Goal: Information Seeking & Learning: Learn about a topic

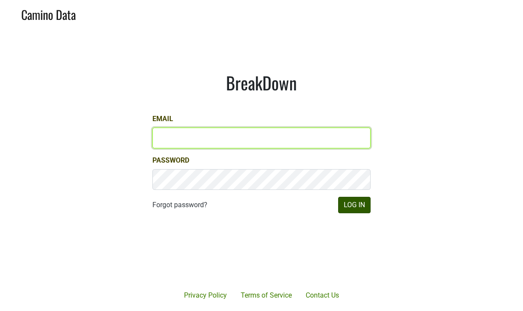
type input "mattmckeown@jonata.com"
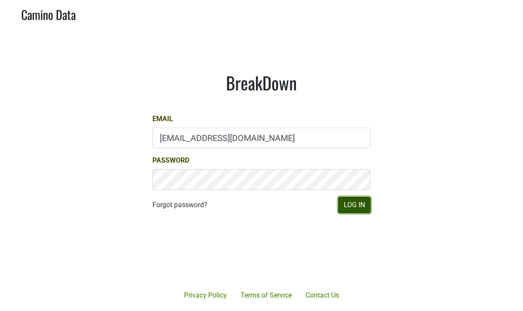
click at [351, 207] on button "Log In" at bounding box center [354, 205] width 32 height 16
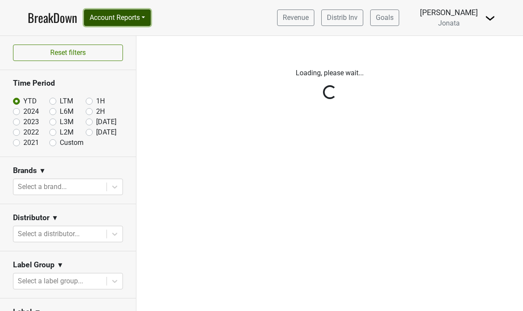
click at [145, 19] on button "Account Reports" at bounding box center [117, 18] width 67 height 16
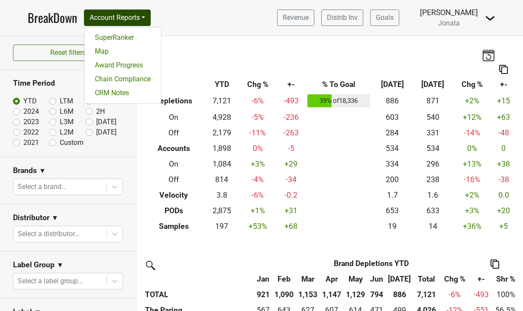
click at [493, 18] on img at bounding box center [490, 18] width 10 height 10
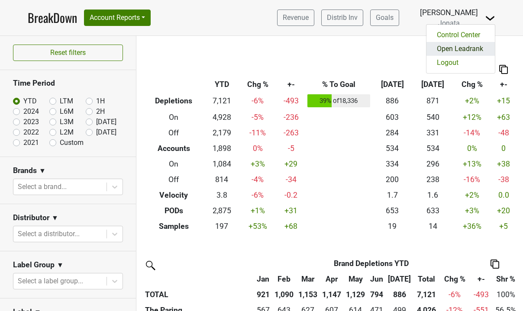
click at [465, 45] on link "Open Leadrank" at bounding box center [460, 49] width 68 height 14
click at [489, 20] on img at bounding box center [490, 18] width 10 height 10
click at [453, 62] on link "Logout" at bounding box center [460, 63] width 68 height 14
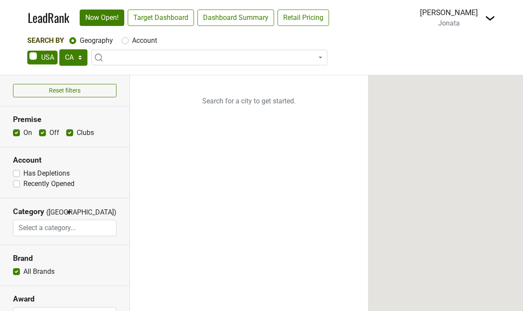
select select "CA"
select select
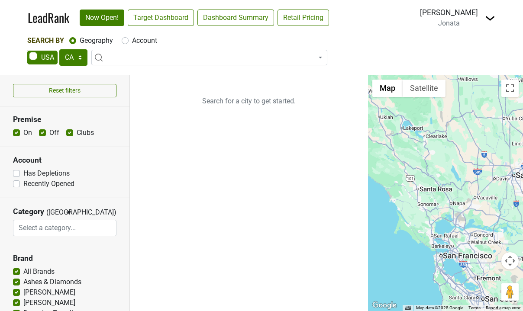
click at [465, 24] on div "Matt McKeown Jonata" at bounding box center [449, 18] width 58 height 22
click at [491, 17] on img at bounding box center [490, 18] width 10 height 10
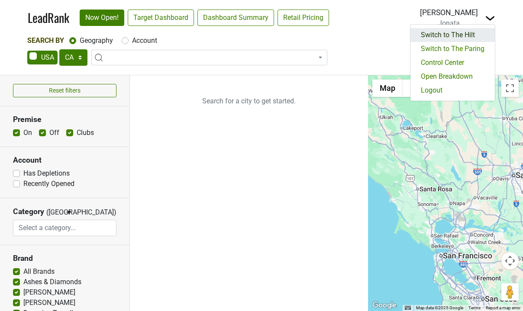
click at [475, 34] on link "Switch to The Hilt" at bounding box center [452, 35] width 84 height 14
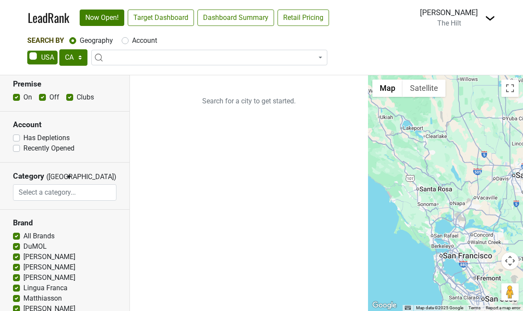
scroll to position [38, 0]
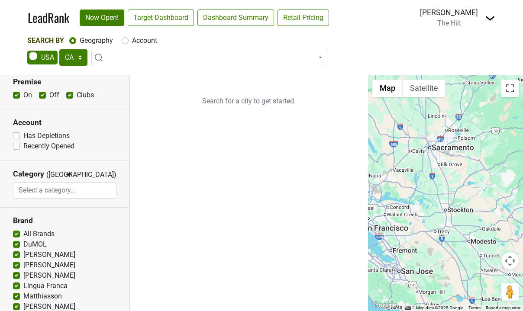
drag, startPoint x: 443, startPoint y: 185, endPoint x: 354, endPoint y: 155, distance: 94.3
click at [354, 155] on div "Reset filters Premise On Off Clubs Account Has Depletions Category" at bounding box center [261, 193] width 523 height 236
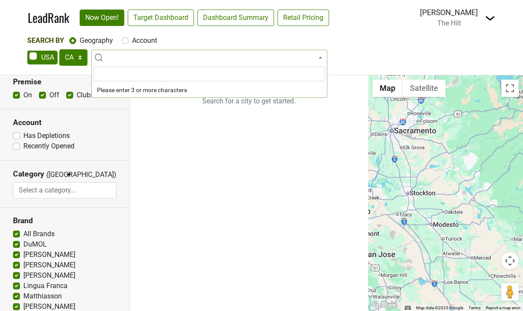
click at [119, 50] on span at bounding box center [209, 58] width 236 height 16
click at [80, 57] on select "AK AL AR AZ CA CO CT DC DE FL [GEOGRAPHIC_DATA] HI IA ID IL IN KS [GEOGRAPHIC_D…" at bounding box center [73, 57] width 28 height 16
select select "TN"
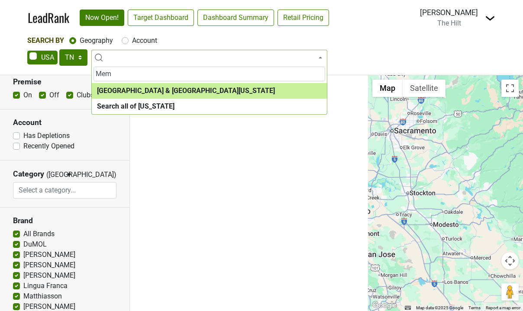
type input "Mem"
select select "1097"
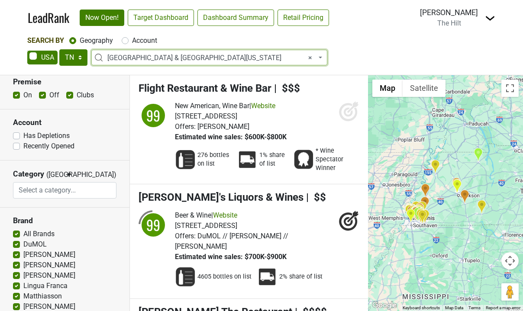
click at [321, 57] on b at bounding box center [320, 58] width 3 height 2
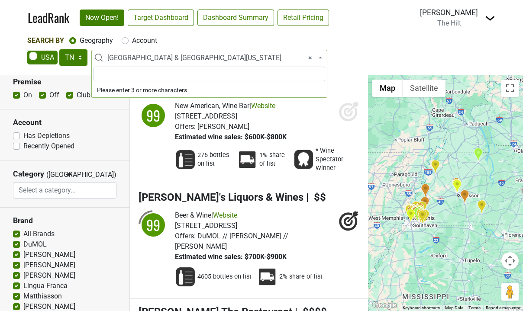
click at [140, 77] on input "search" at bounding box center [209, 74] width 232 height 15
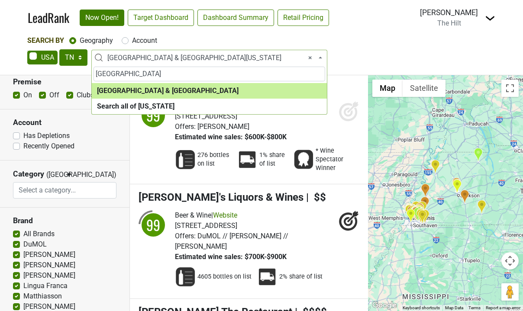
type input "Nashville"
select select "1063"
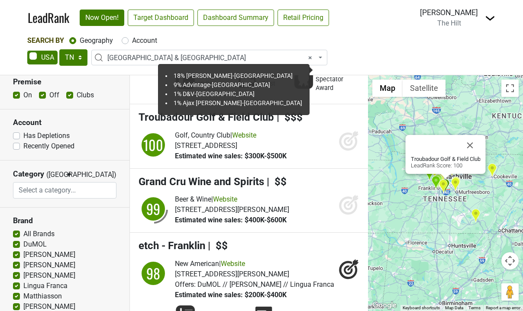
scroll to position [324, 0]
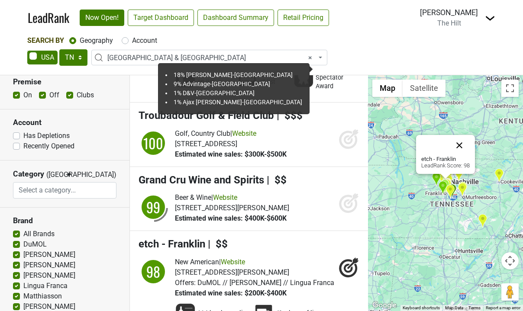
click at [459, 145] on button "Close" at bounding box center [459, 145] width 21 height 21
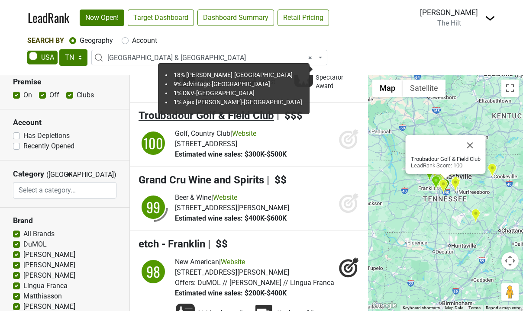
click at [242, 110] on span "Troubadour Golf & Field Club" at bounding box center [206, 116] width 135 height 12
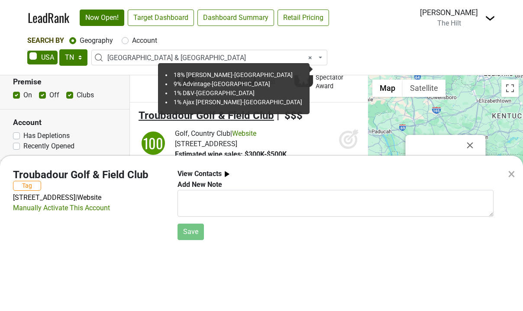
click at [242, 97] on div "× Troubadour Golf & Field Club Tag 8000 Club View Dr, College Grove, TN 37046 |…" at bounding box center [261, 155] width 523 height 311
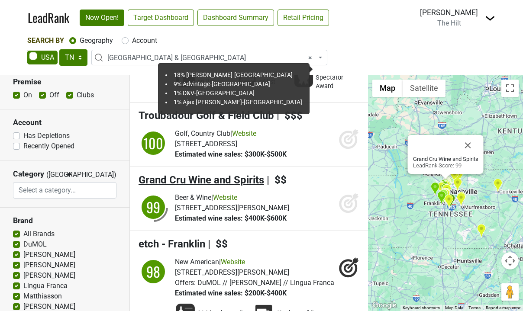
click at [222, 174] on span "Grand Cru Wine and Spirits" at bounding box center [202, 180] width 126 height 12
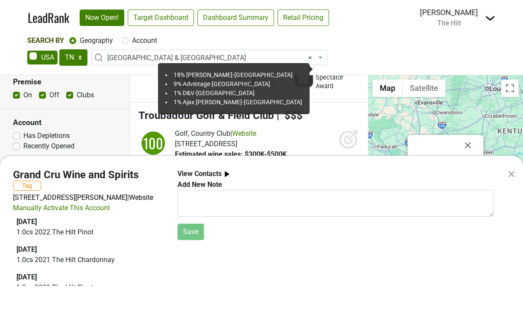
click at [222, 158] on div "× Grand Cru Wine and Spirits Tag 3433 Murphy Rd, Nashville, TN 37203 | Website …" at bounding box center [261, 234] width 523 height 156
click at [513, 174] on div "×" at bounding box center [511, 174] width 7 height 21
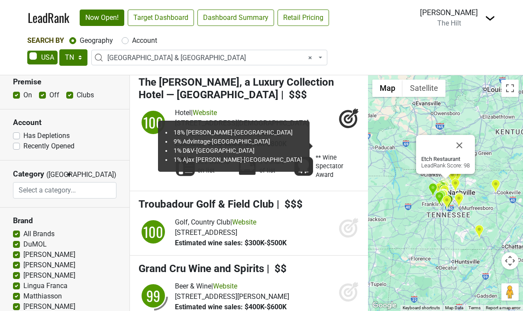
scroll to position [235, 0]
click at [458, 146] on button "Close" at bounding box center [459, 145] width 21 height 21
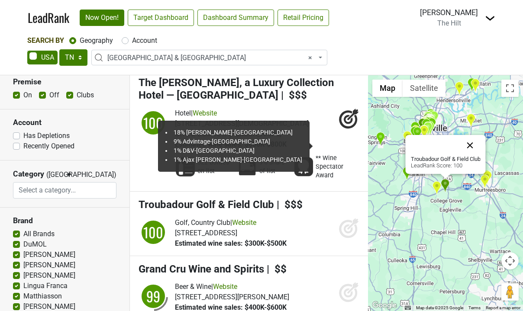
click at [469, 147] on button "Close" at bounding box center [470, 145] width 21 height 21
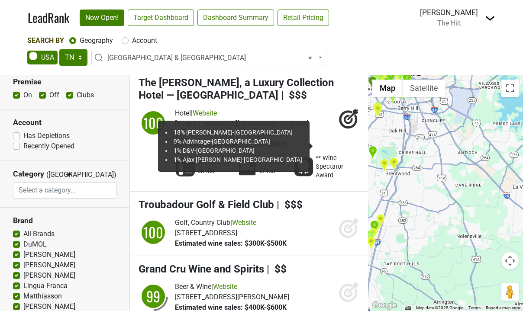
drag, startPoint x: 441, startPoint y: 145, endPoint x: 482, endPoint y: 220, distance: 86.0
click at [482, 220] on div at bounding box center [445, 193] width 155 height 236
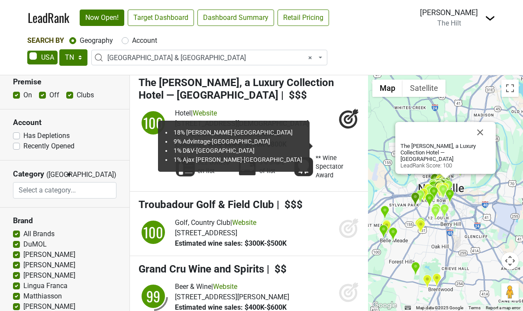
click at [248, 157] on img at bounding box center [247, 167] width 21 height 21
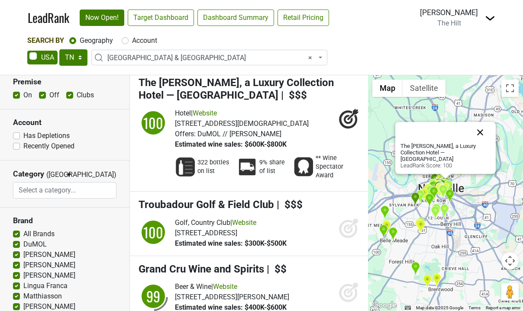
click at [479, 139] on button "Close" at bounding box center [480, 132] width 21 height 21
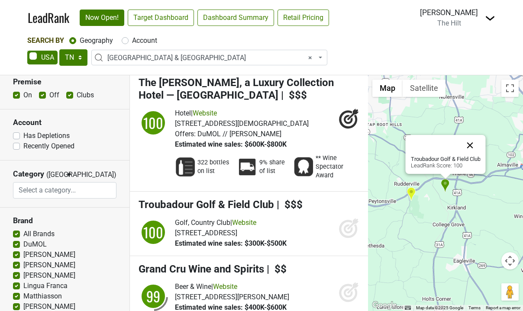
click at [472, 146] on button "Close" at bounding box center [470, 145] width 21 height 21
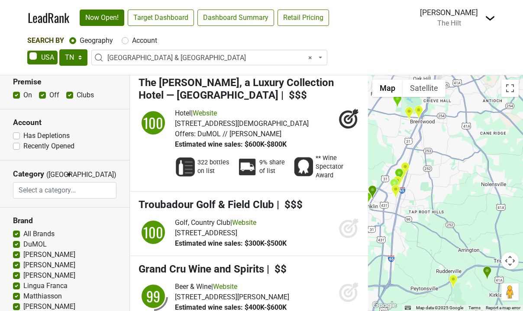
drag, startPoint x: 432, startPoint y: 206, endPoint x: 488, endPoint y: 343, distance: 148.1
click at [488, 311] on html "LeadRank Now Open! Target Dashboard Dashboard Summary Retail Pricing Loading...…" at bounding box center [261, 155] width 523 height 311
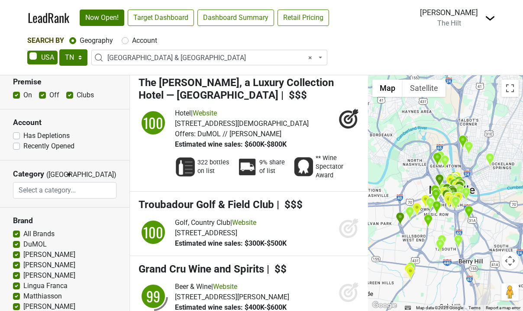
drag, startPoint x: 449, startPoint y: 151, endPoint x: 439, endPoint y: 291, distance: 140.6
click at [439, 291] on div at bounding box center [445, 193] width 155 height 236
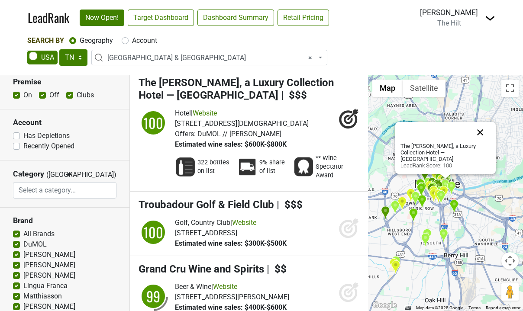
click at [483, 138] on button "Close" at bounding box center [480, 132] width 21 height 21
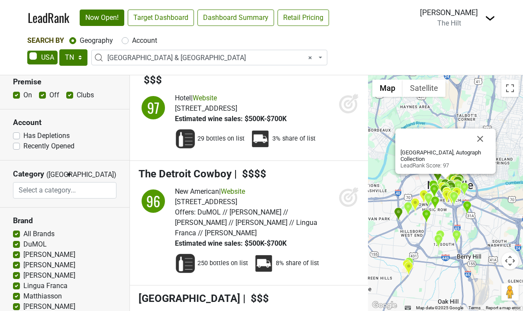
scroll to position [717, 0]
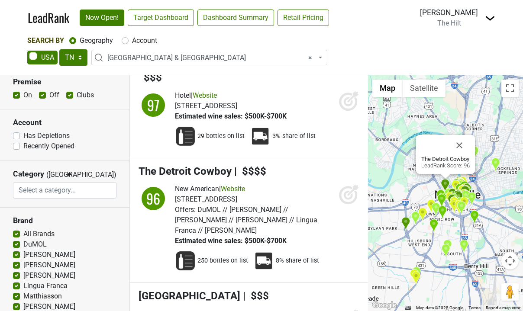
click button "Close" at bounding box center [459, 145] width 21 height 21
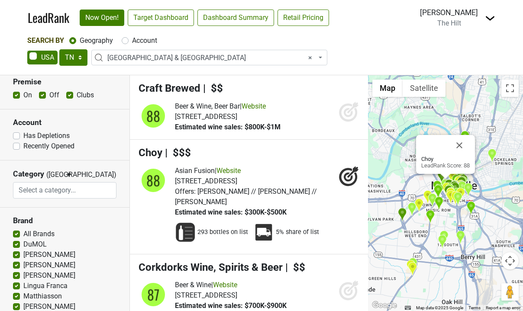
scroll to position [4065, 0]
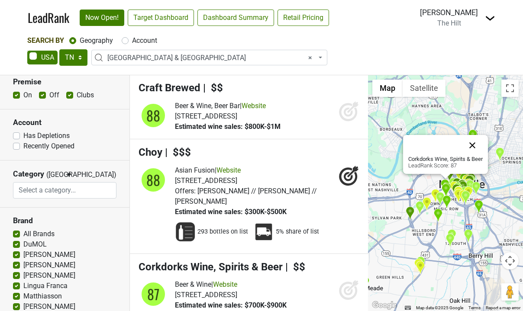
click at [473, 148] on button "Close" at bounding box center [472, 145] width 21 height 21
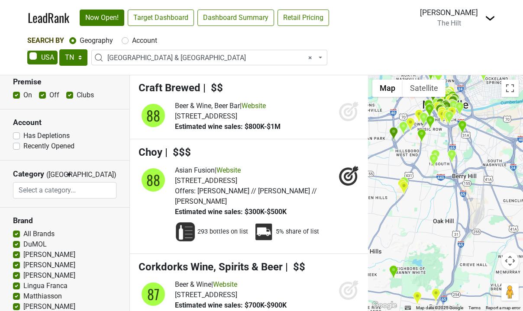
drag, startPoint x: 435, startPoint y: 216, endPoint x: 417, endPoint y: 136, distance: 81.5
click at [417, 136] on img "E3 Chophouse" at bounding box center [421, 136] width 9 height 14
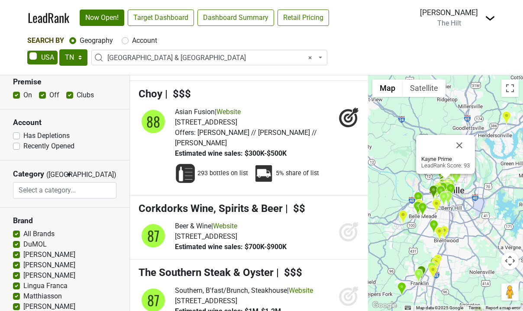
scroll to position [4136, 0]
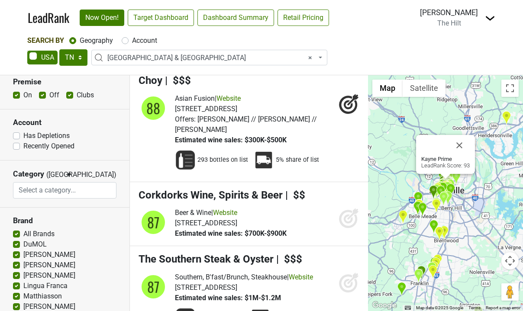
click at [320, 57] on b at bounding box center [320, 58] width 3 height 2
click at [174, 72] on input "search" at bounding box center [209, 74] width 232 height 15
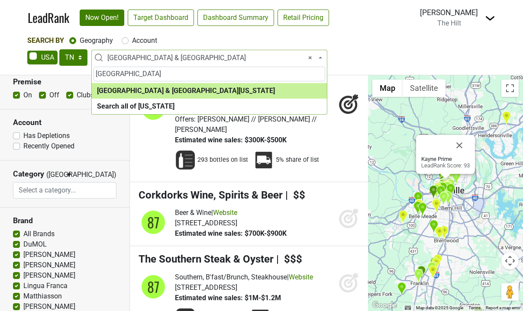
type input "memphis"
select select "1097"
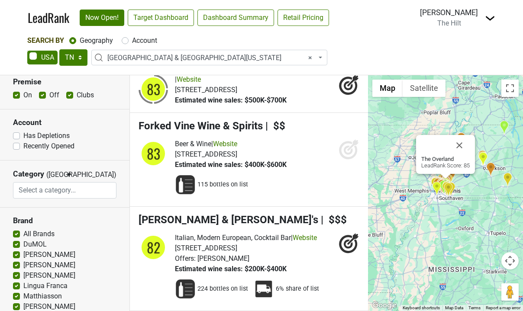
scroll to position [2108, 0]
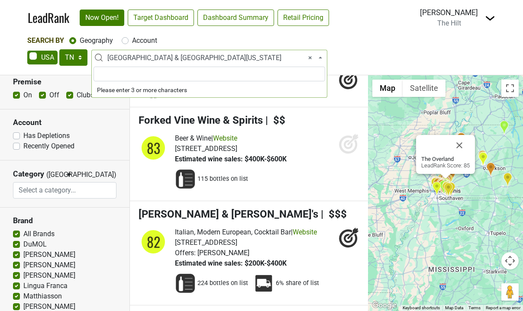
click at [320, 58] on b at bounding box center [320, 58] width 3 height 2
click at [196, 73] on input "search" at bounding box center [209, 74] width 232 height 15
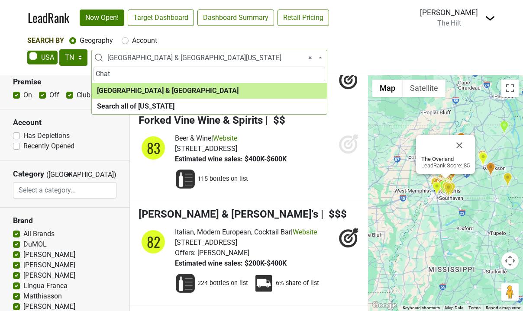
type input "Chat"
select select "1285"
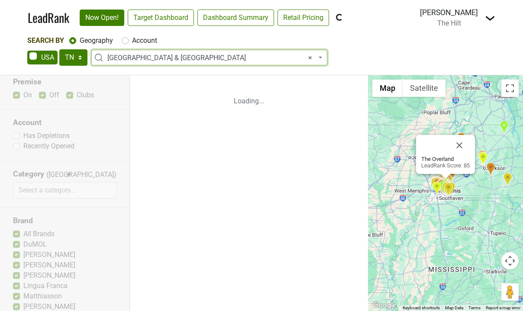
scroll to position [0, 0]
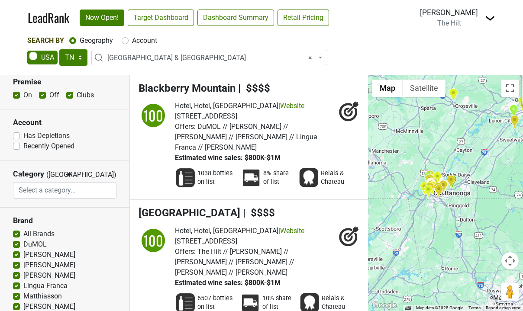
drag, startPoint x: 406, startPoint y: 217, endPoint x: 515, endPoint y: 203, distance: 110.4
click at [515, 203] on div "Blackberry Mountain LeadRank Score: 100" at bounding box center [445, 193] width 155 height 236
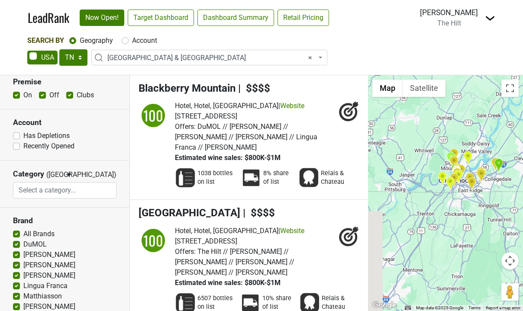
drag, startPoint x: 385, startPoint y: 201, endPoint x: 417, endPoint y: 174, distance: 42.3
click at [417, 174] on div "Blackberry Mountain LeadRank Score: 100" at bounding box center [445, 193] width 155 height 236
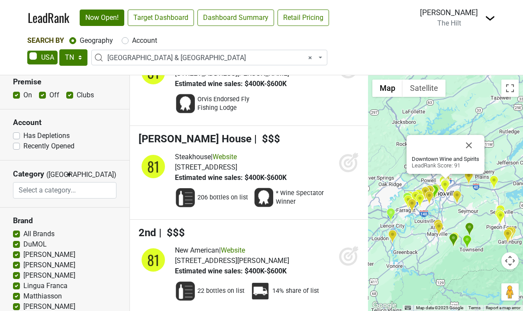
scroll to position [4113, 0]
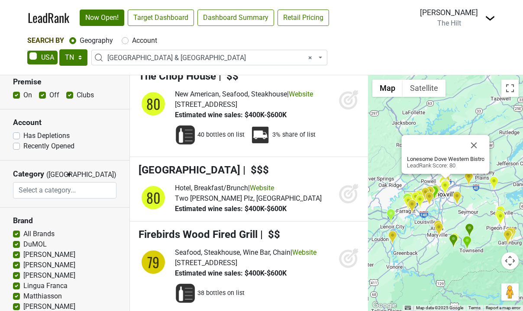
scroll to position [4773, 0]
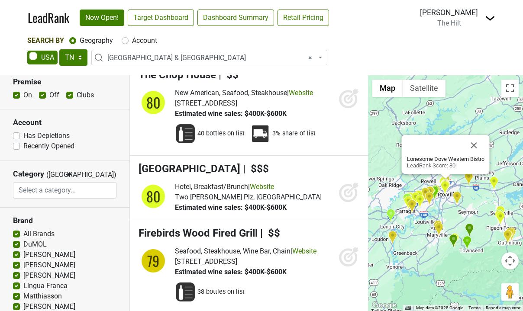
click at [490, 18] on img at bounding box center [490, 18] width 10 height 10
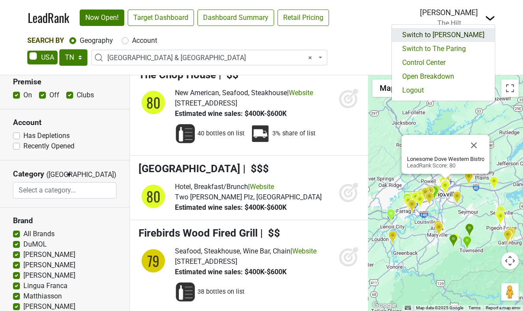
click at [466, 35] on link "Switch to Jonata" at bounding box center [443, 35] width 103 height 14
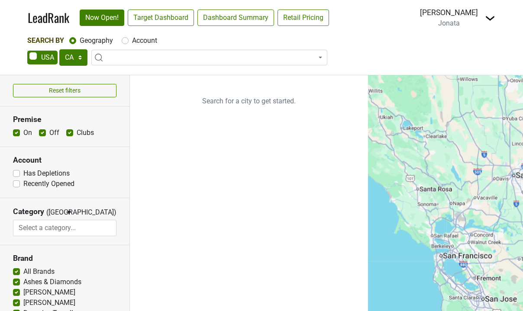
select select "CA"
select select
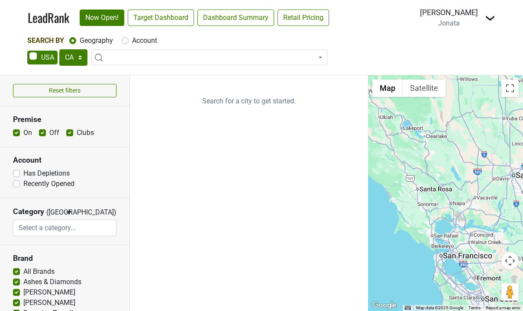
click at [129, 55] on span at bounding box center [209, 58] width 236 height 16
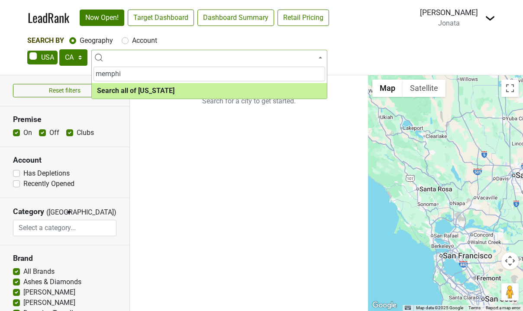
type input "memphis"
click at [80, 52] on select "AK AL AR AZ CA CO CT DC DE FL GA HI IA ID IL IN KS KY LA MA MD ME MI MN MO MS M…" at bounding box center [73, 57] width 28 height 16
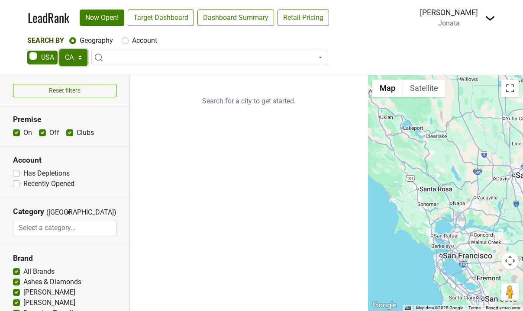
select select "TN"
click at [113, 78] on input "search" at bounding box center [209, 74] width 232 height 15
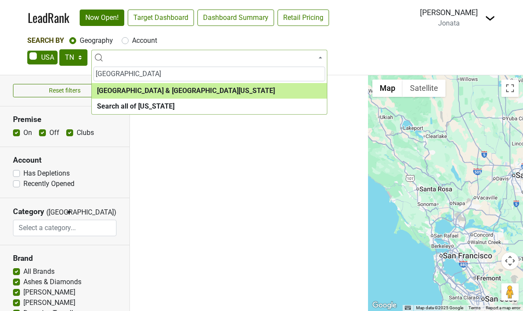
type input "memphis"
select select "1097"
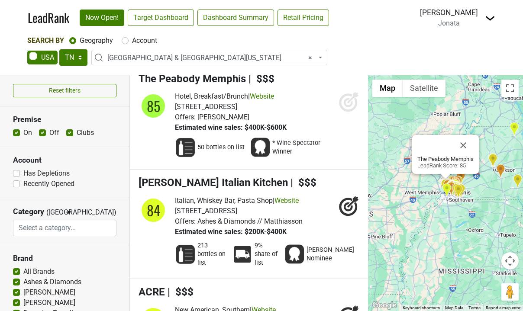
scroll to position [1044, 0]
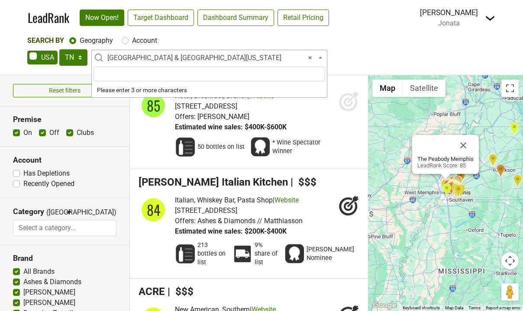
click at [215, 58] on span "× Memphis & West Tennessee" at bounding box center [211, 58] width 209 height 10
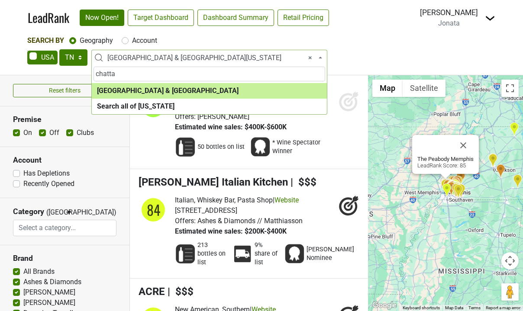
type input "chatta"
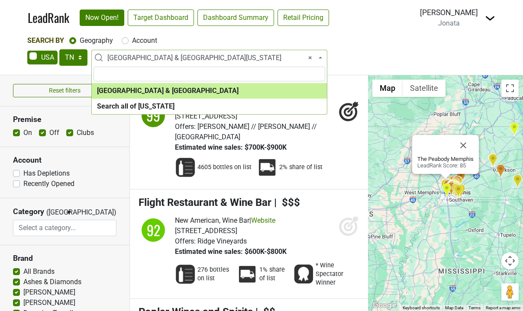
select select "1285"
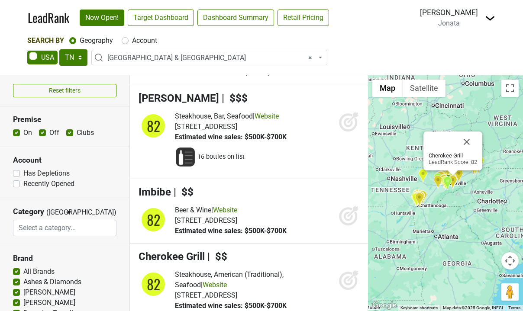
scroll to position [2199, 0]
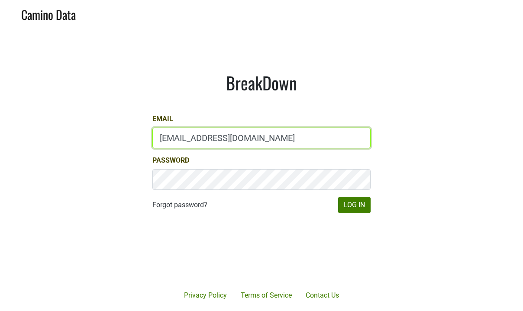
click at [232, 139] on input "[EMAIL_ADDRESS][DOMAIN_NAME]" at bounding box center [261, 138] width 218 height 21
type input "[PERSON_NAME][EMAIL_ADDRESS][DOMAIN_NAME]"
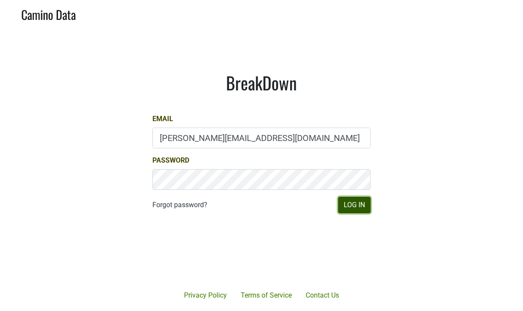
click at [348, 203] on button "Log In" at bounding box center [354, 205] width 32 height 16
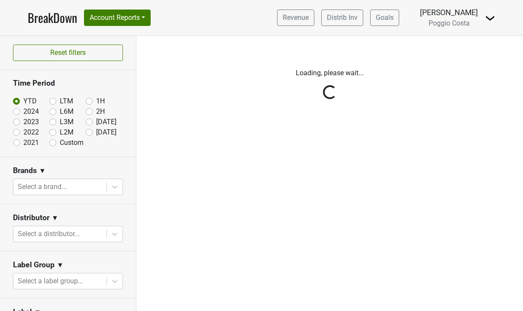
click at [16, 110] on div "Reset filters Time Period YTD LTM 1H 2024 L6M 2H 2023 L3M [DATE] '25 2022 L2M A…" at bounding box center [68, 173] width 136 height 275
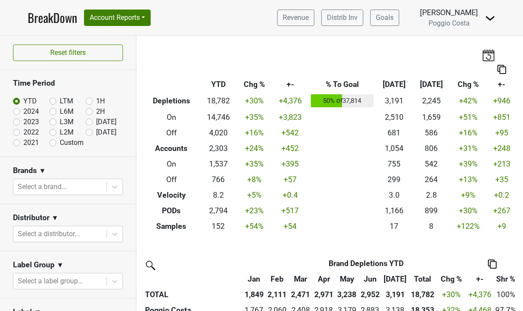
click at [23, 110] on label "2024" at bounding box center [31, 111] width 16 height 10
click at [16, 110] on input "2024" at bounding box center [30, 110] width 35 height 9
radio input "true"
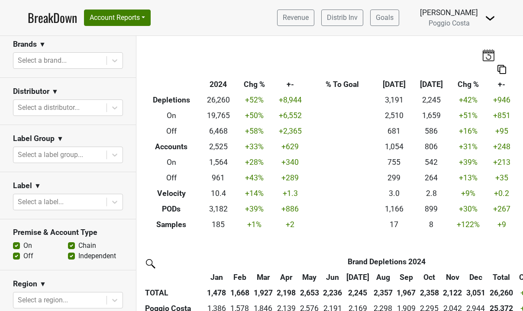
scroll to position [129, 0]
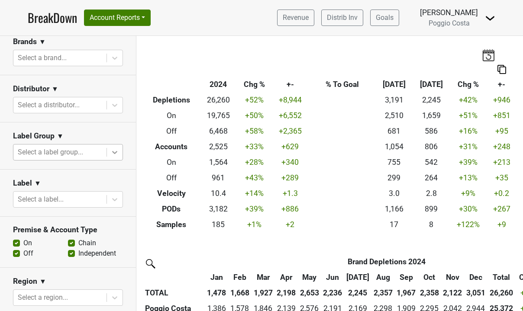
click at [115, 148] on icon at bounding box center [114, 152] width 9 height 9
click at [130, 135] on section "Label Group ▼ Select a label group..." at bounding box center [68, 145] width 136 height 47
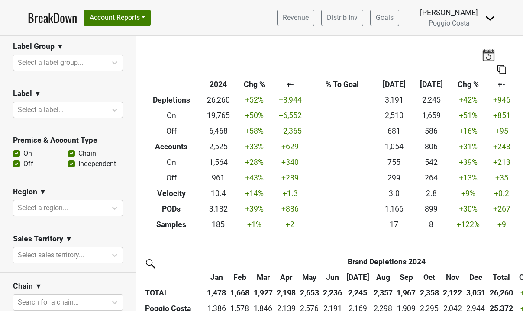
scroll to position [222, 0]
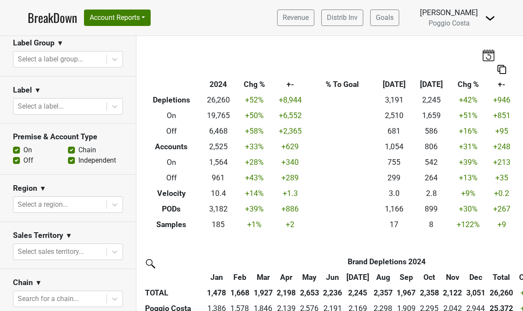
click at [23, 149] on label "On" at bounding box center [27, 150] width 9 height 10
click at [16, 149] on input "On" at bounding box center [16, 149] width 7 height 9
checkbox input "false"
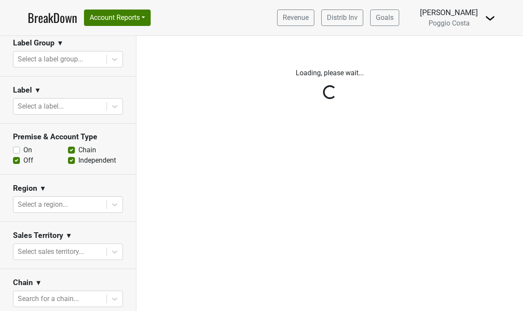
click at [15, 159] on div "Reset filters Time Period YTD LTM 1H 2024 L6M 2H 2023 L3M Jul '25 2022 L2M Aug …" at bounding box center [68, 173] width 136 height 275
click at [15, 162] on div "Reset filters Time Period YTD LTM 1H 2024 L6M 2H 2023 L3M Jul '25 2022 L2M Aug …" at bounding box center [68, 173] width 136 height 275
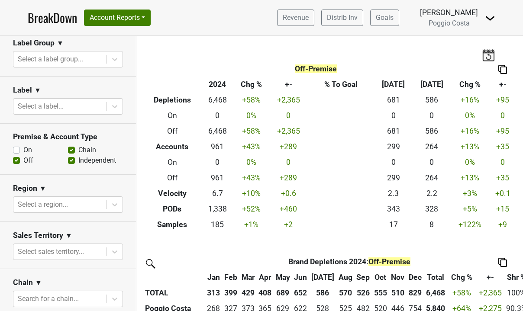
click at [23, 161] on label "Off" at bounding box center [28, 160] width 10 height 10
click at [18, 161] on input "Off" at bounding box center [16, 159] width 7 height 9
checkbox input "false"
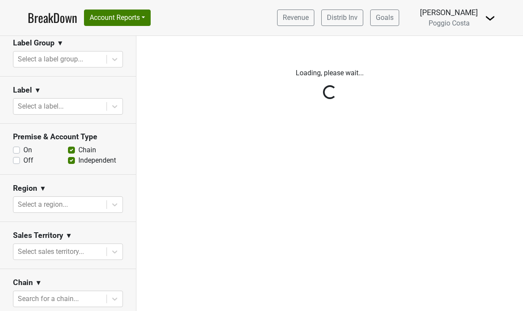
click at [72, 160] on div "Reset filters Time Period YTD LTM 1H 2024 L6M 2H 2023 L3M Jul '25 2022 L2M Aug …" at bounding box center [68, 173] width 136 height 275
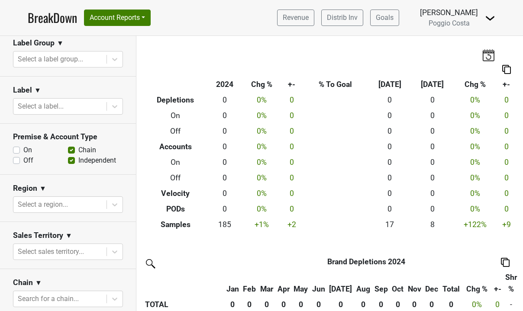
click at [78, 161] on label "Independent" at bounding box center [97, 160] width 38 height 10
click at [72, 161] on input "Independent" at bounding box center [71, 159] width 7 height 9
checkbox input "false"
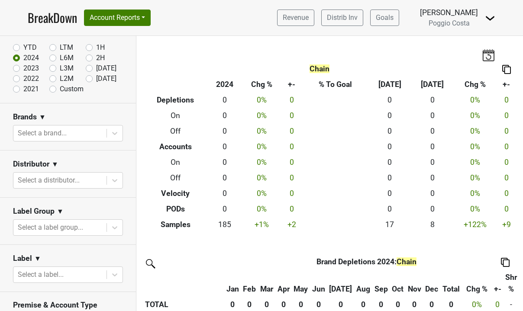
scroll to position [0, 0]
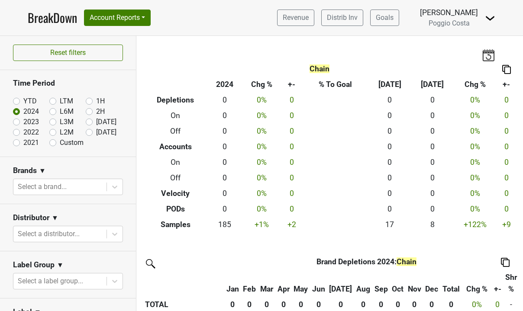
click at [23, 102] on label "YTD" at bounding box center [29, 101] width 13 height 10
click at [18, 102] on input "YTD" at bounding box center [30, 100] width 35 height 9
radio input "true"
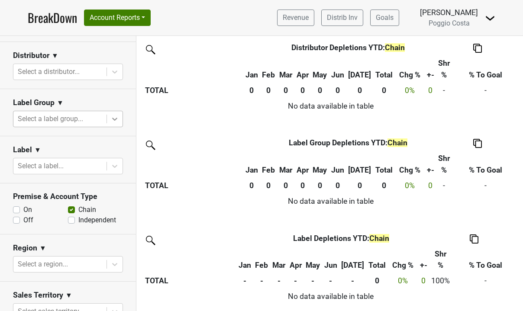
scroll to position [164, 0]
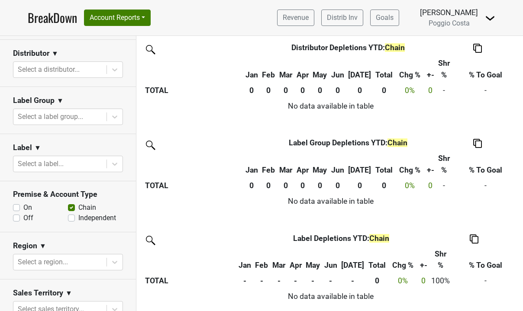
click at [78, 208] on label "Chain" at bounding box center [87, 208] width 18 height 10
click at [74, 208] on input "Chain" at bounding box center [71, 207] width 7 height 9
checkbox input "false"
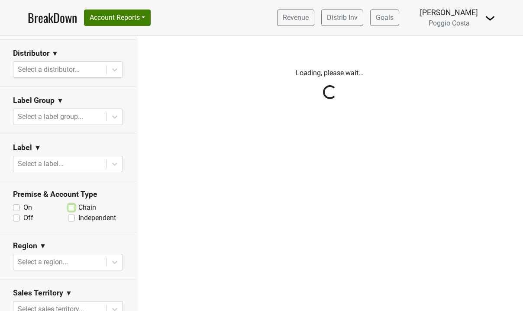
scroll to position [0, 0]
click at [20, 205] on div "Reset filters Time Period YTD LTM 1H 2024 L6M 2H 2023 L3M Jul '25 2022 L2M Aug …" at bounding box center [68, 173] width 136 height 275
click at [18, 206] on div "Reset filters Time Period YTD LTM 1H 2024 L6M 2H 2023 L3M Jul '25 2022 L2M Aug …" at bounding box center [68, 173] width 136 height 275
click at [17, 208] on div "Reset filters Time Period YTD LTM 1H 2024 L6M 2H 2023 L3M Jul '25 2022 L2M Aug …" at bounding box center [68, 173] width 136 height 275
click at [16, 219] on div "Reset filters Time Period YTD LTM 1H 2024 L6M 2H 2023 L3M Jul '25 2022 L2M Aug …" at bounding box center [68, 173] width 136 height 275
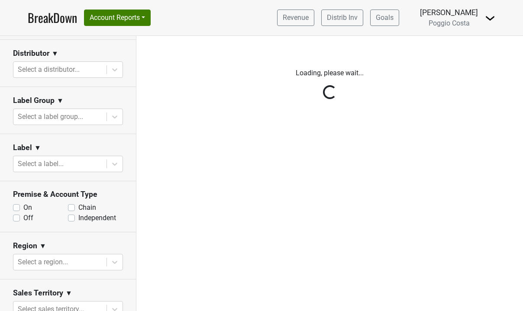
click at [76, 206] on div "Reset filters Time Period YTD LTM 1H 2024 L6M 2H 2023 L3M Jul '25 2022 L2M Aug …" at bounding box center [68, 173] width 136 height 275
click at [68, 222] on div "Reset filters Time Period YTD LTM 1H 2024 L6M 2H 2023 L3M Jul '25 2022 L2M Aug …" at bounding box center [68, 173] width 136 height 275
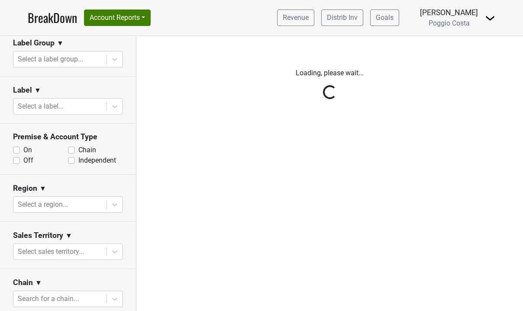
scroll to position [219, 0]
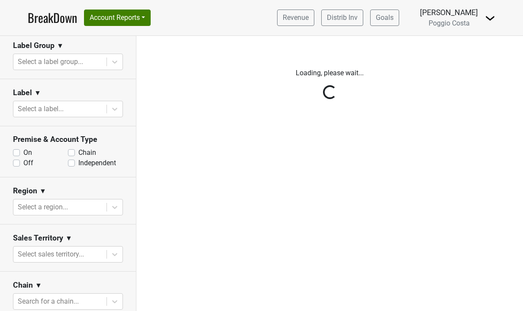
click at [71, 152] on div "Reset filters Time Period YTD LTM 1H 2024 L6M 2H 2023 L3M Jul '25 2022 L2M Aug …" at bounding box center [68, 173] width 136 height 275
click at [95, 150] on div "Reset filters Time Period YTD LTM 1H 2024 L6M 2H 2023 L3M Jul '25 2022 L2M Aug …" at bounding box center [68, 173] width 136 height 275
